Goal: Task Accomplishment & Management: Use online tool/utility

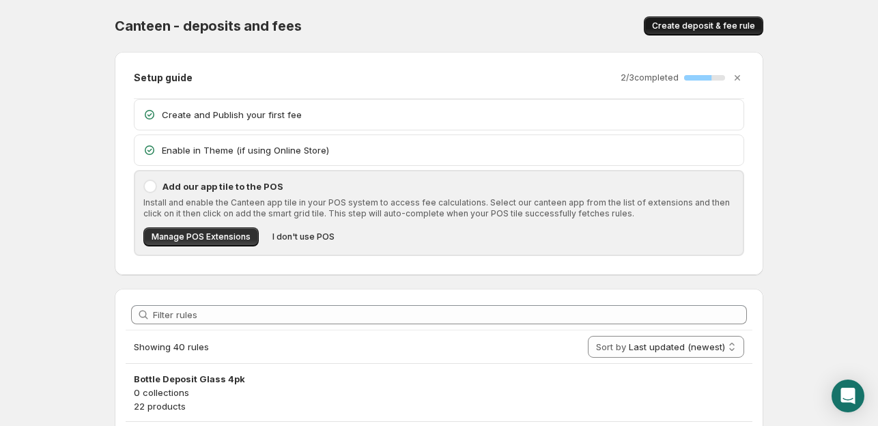
click at [680, 21] on span "Create deposit & fee rule" at bounding box center [703, 25] width 103 height 11
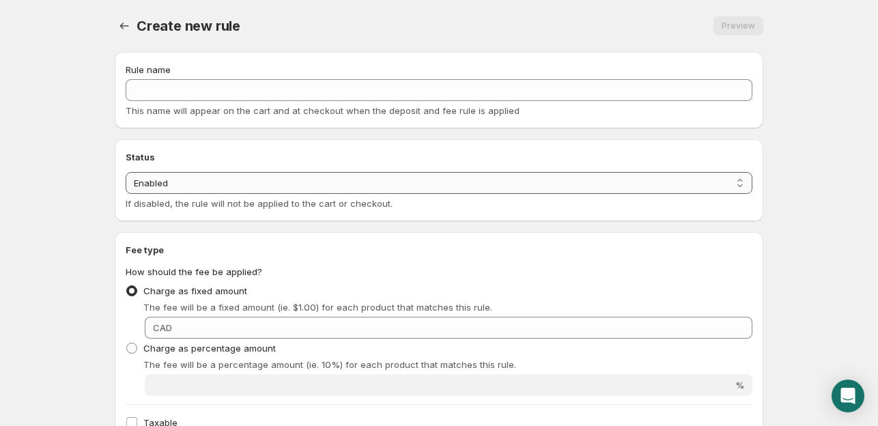
click at [219, 181] on select "Enabled Disabled" at bounding box center [439, 183] width 627 height 22
click at [219, 182] on select "Enabled Disabled" at bounding box center [439, 183] width 627 height 22
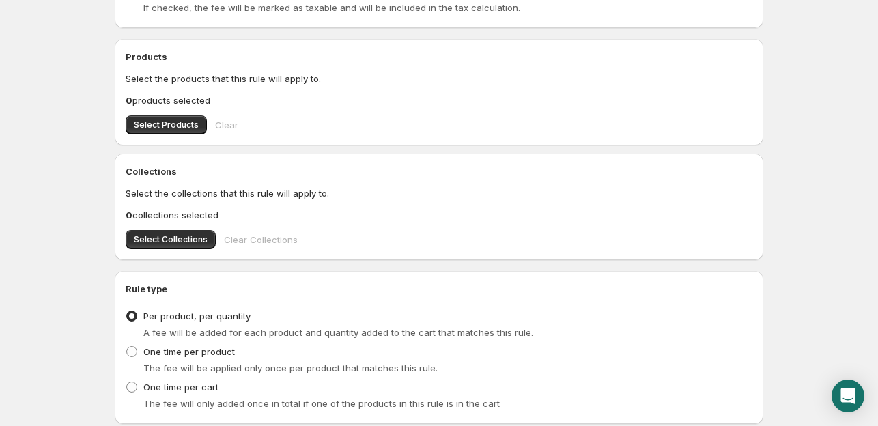
scroll to position [478, 0]
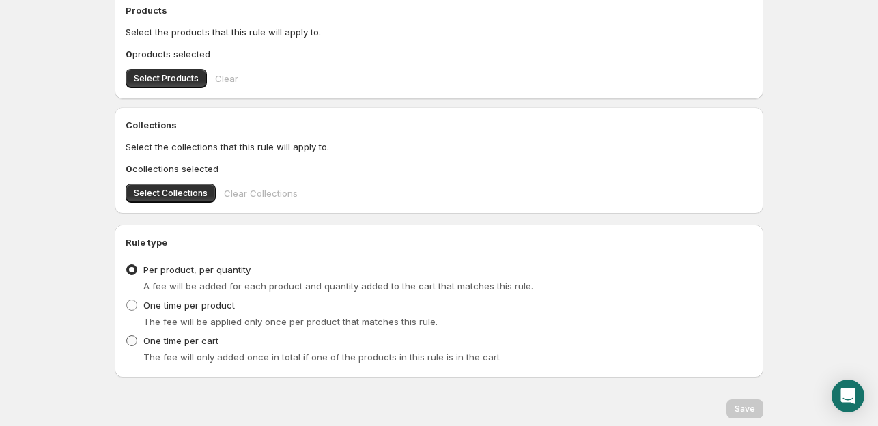
click at [186, 344] on span "One time per cart" at bounding box center [180, 340] width 75 height 11
click at [127, 336] on input "One time per cart" at bounding box center [126, 335] width 1 height 1
radio input "true"
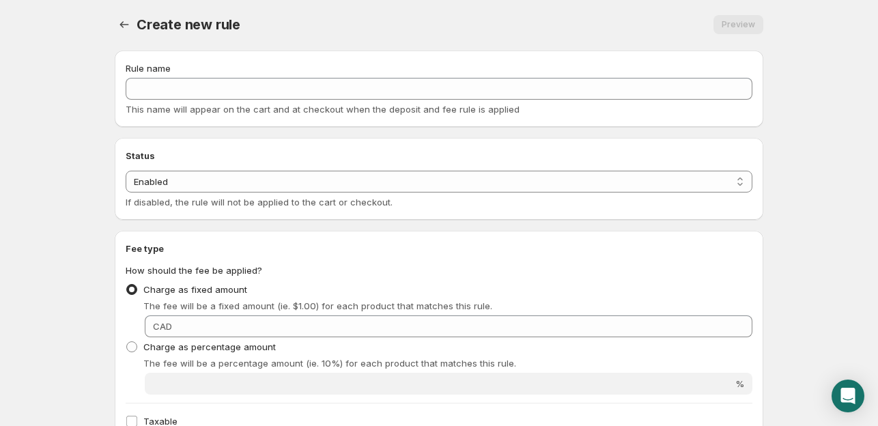
scroll to position [0, 0]
click at [122, 25] on icon "Settings" at bounding box center [124, 26] width 9 height 7
radio input "true"
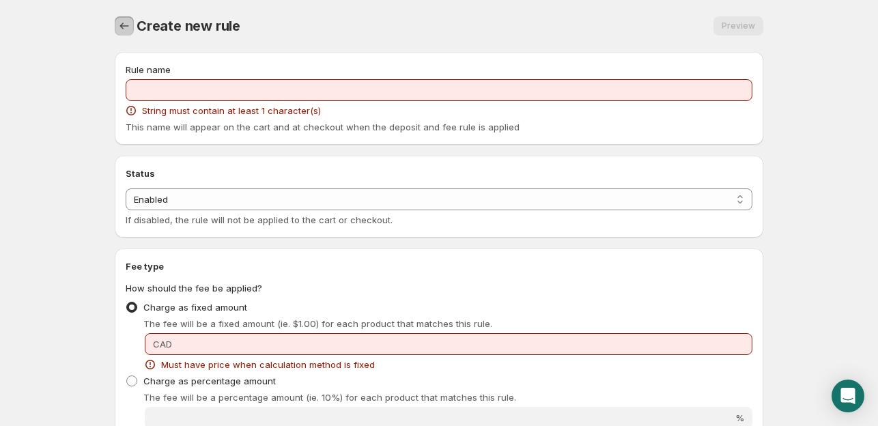
click at [116, 20] on button "Settings" at bounding box center [124, 25] width 19 height 19
